Goal: Information Seeking & Learning: Find specific fact

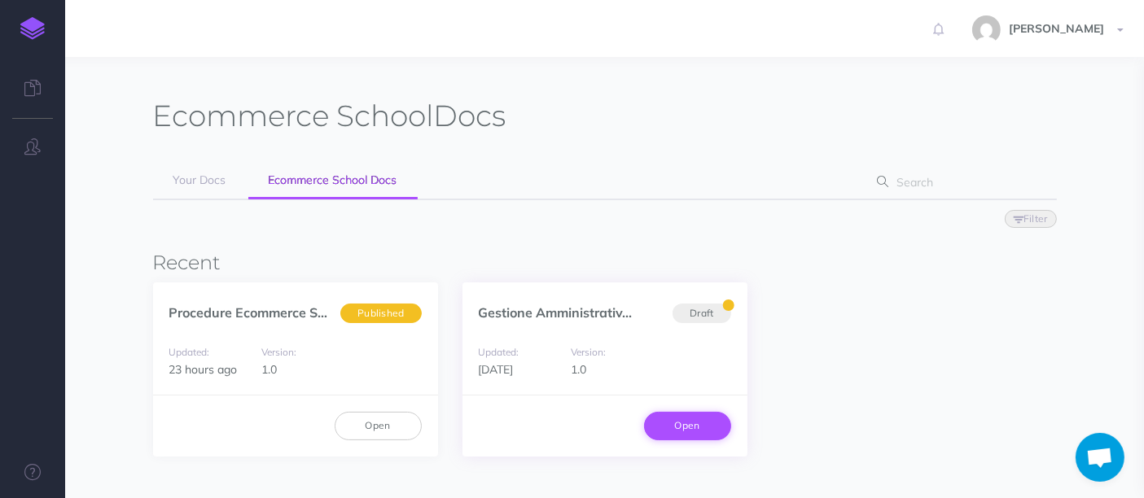
click at [678, 412] on link "Open" at bounding box center [687, 426] width 87 height 28
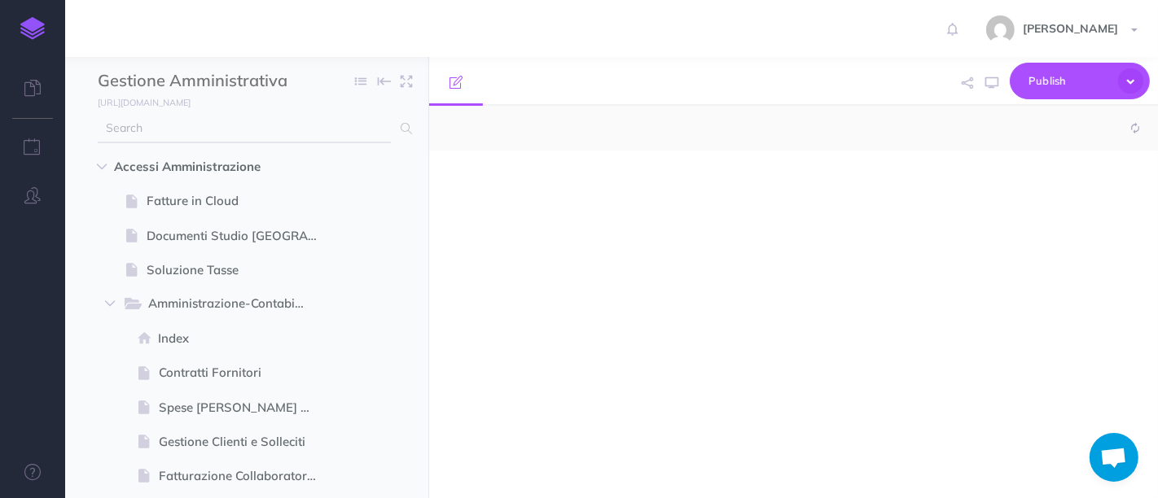
click at [248, 136] on input "text" at bounding box center [244, 128] width 293 height 29
type input "am"
select select "null"
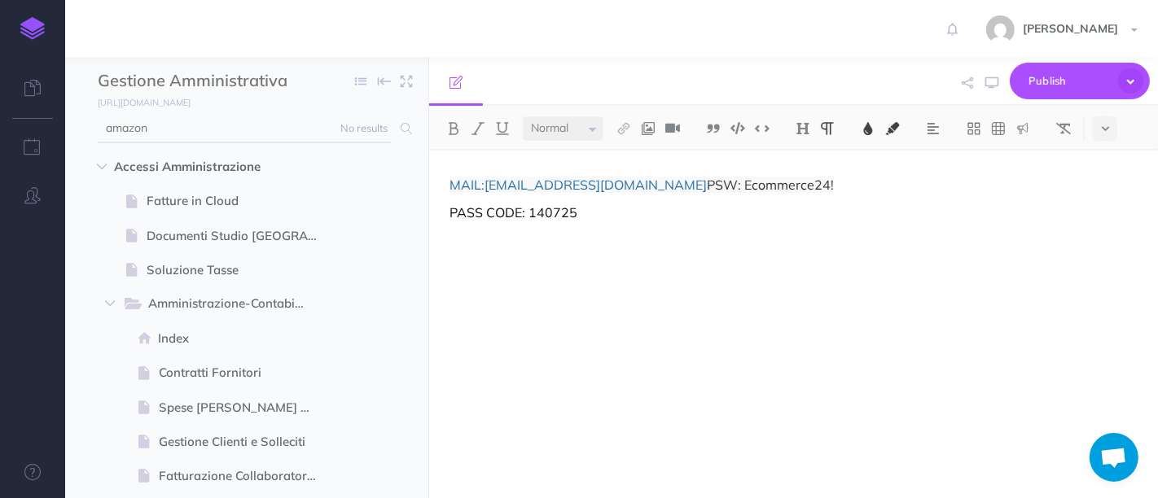
type input "amazon"
drag, startPoint x: 484, startPoint y: 180, endPoint x: 623, endPoint y: 182, distance: 138.4
click at [623, 182] on p "MAIL: info@ecommerce-school.it PSW: Ecommerce24!" at bounding box center [793, 185] width 688 height 20
click at [673, 236] on div "MAIL: info@ecommerce-school.it PSW: Ecommerce24! PASS CODE: 140725" at bounding box center [793, 316] width 729 height 331
